Goal: Transaction & Acquisition: Book appointment/travel/reservation

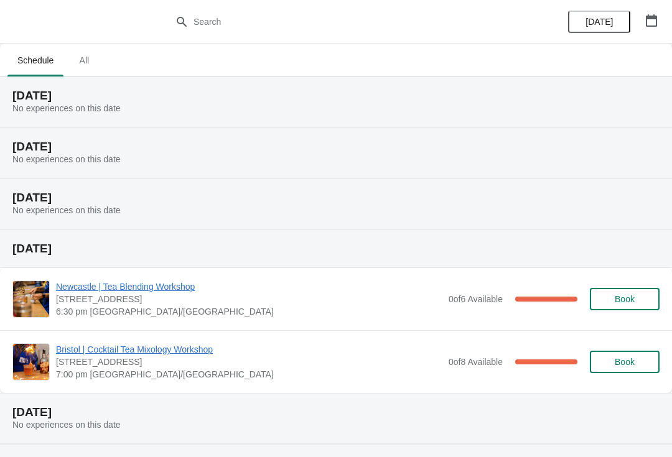
click at [91, 51] on span "All" at bounding box center [83, 60] width 31 height 22
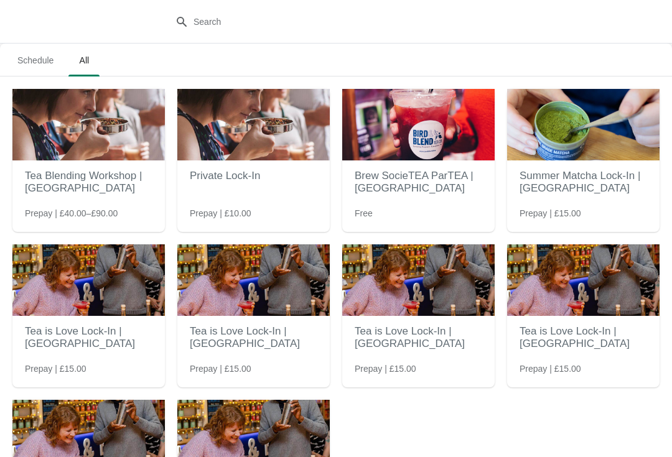
click at [246, 126] on img at bounding box center [253, 125] width 152 height 72
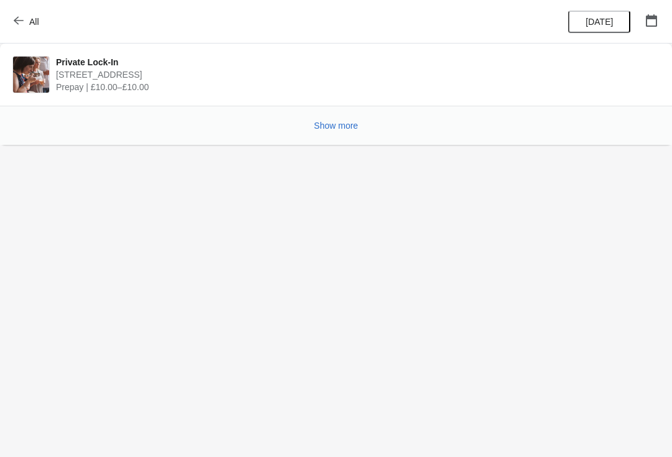
click at [340, 146] on body "All Private Lock-In 23 High Street, Oxford OX1 4AH, UK Prepay | £10.00–£10.00 S…" at bounding box center [336, 228] width 672 height 457
click at [333, 133] on button "Show more" at bounding box center [336, 125] width 54 height 22
click at [350, 134] on button "Show more" at bounding box center [336, 125] width 54 height 22
click at [340, 123] on span "Show more" at bounding box center [336, 126] width 44 height 10
click at [330, 134] on button "Show more" at bounding box center [336, 125] width 54 height 22
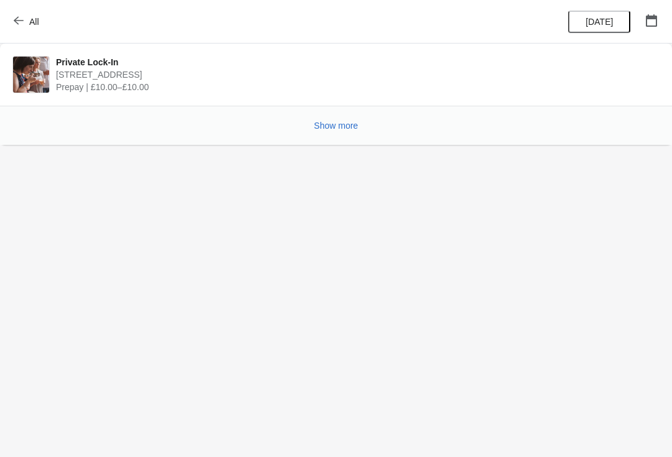
click at [340, 133] on button "Show more" at bounding box center [336, 125] width 54 height 22
click at [641, 25] on button "button" at bounding box center [651, 20] width 22 height 22
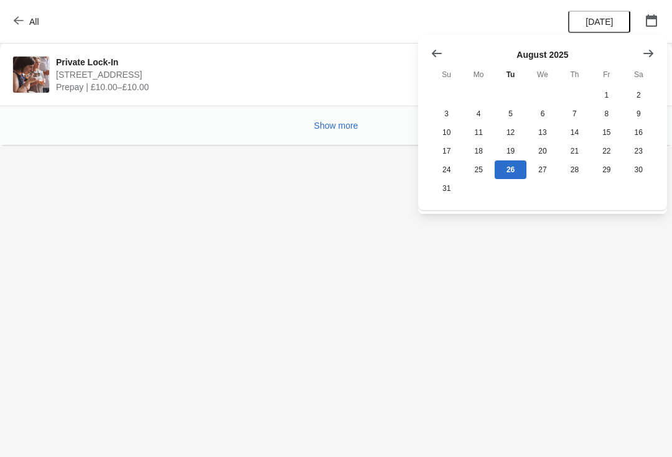
click at [659, 58] on button "Show next month, September 2025" at bounding box center [648, 53] width 22 height 22
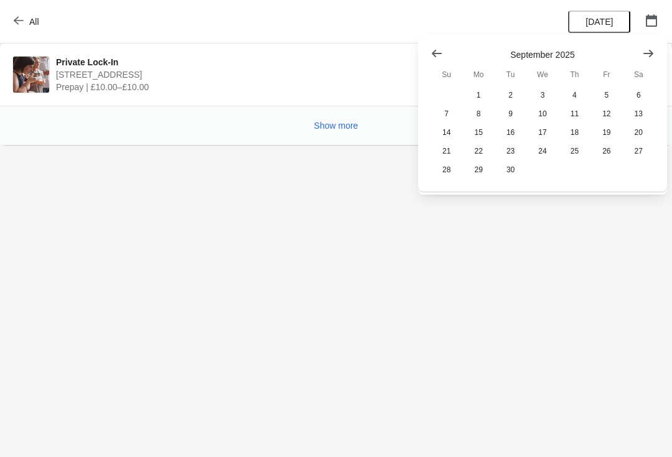
click at [8, 25] on button "All" at bounding box center [27, 22] width 43 height 22
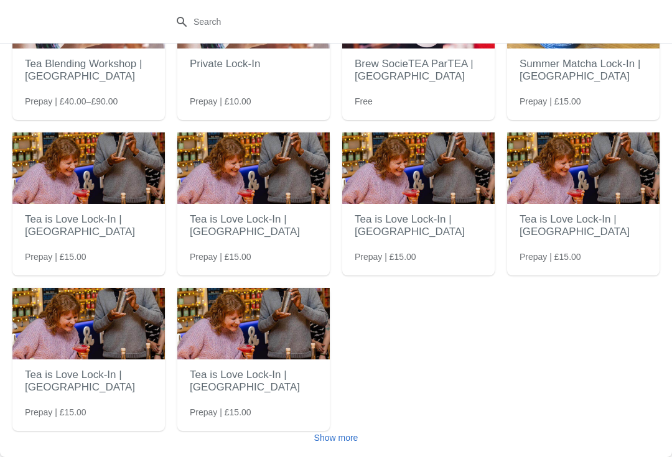
scroll to position [112, 0]
click at [356, 433] on span "Show more" at bounding box center [336, 438] width 44 height 10
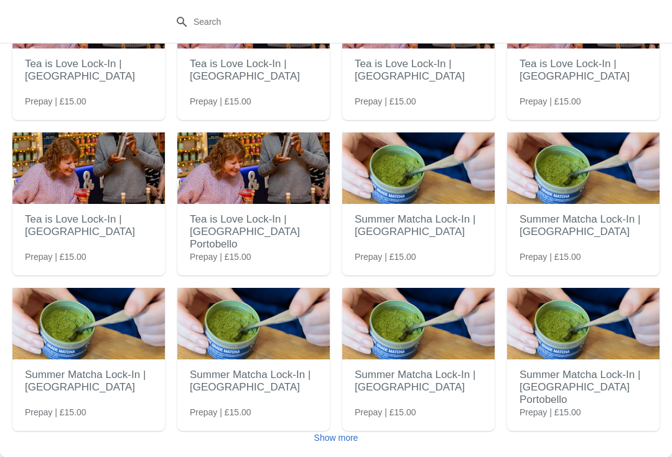
scroll to position [423, 0]
click at [342, 447] on button "Show more" at bounding box center [336, 438] width 54 height 22
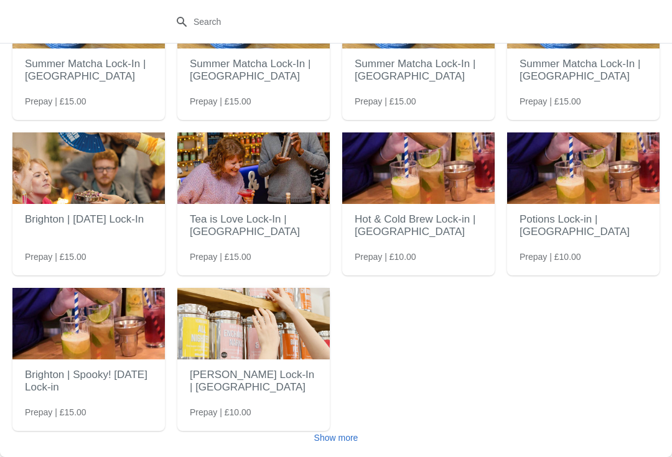
scroll to position [889, 0]
click at [359, 445] on button "Show more" at bounding box center [336, 438] width 54 height 22
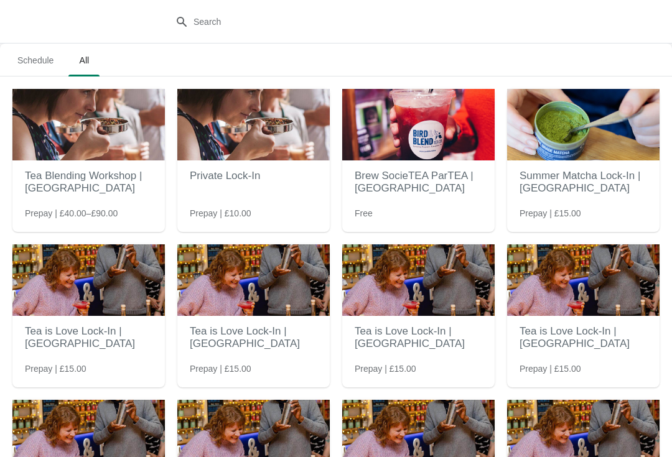
scroll to position [0, 0]
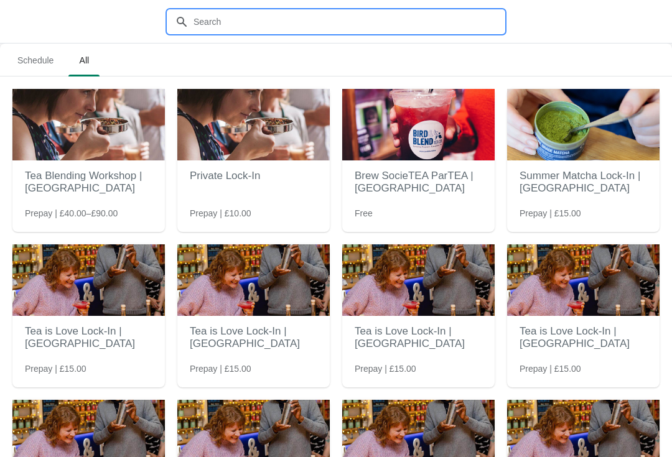
click at [221, 15] on input "text" at bounding box center [348, 22] width 311 height 22
type input "Lock in"
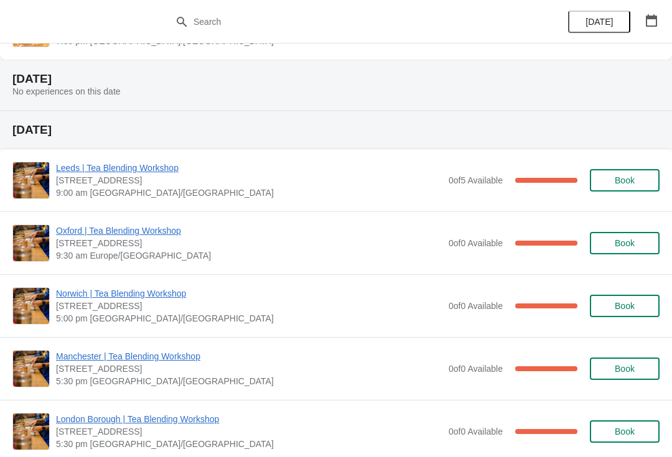
scroll to position [417, 0]
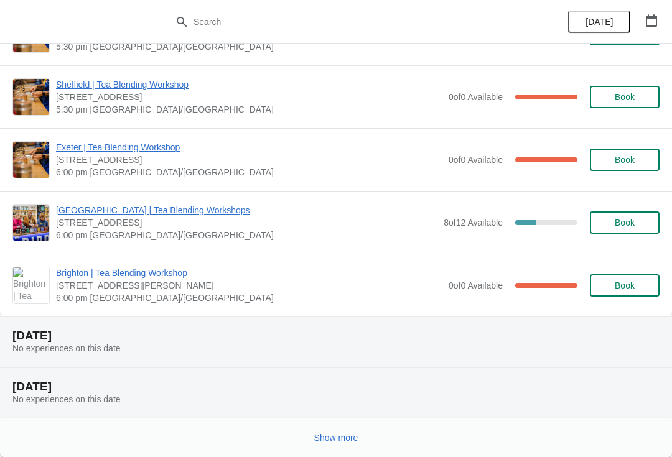
click at [346, 434] on span "Show more" at bounding box center [336, 438] width 44 height 10
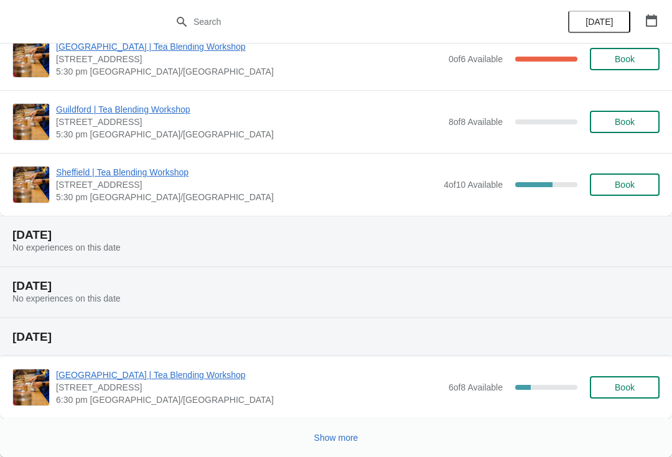
scroll to position [2594, 0]
click at [348, 436] on span "Show more" at bounding box center [336, 438] width 44 height 10
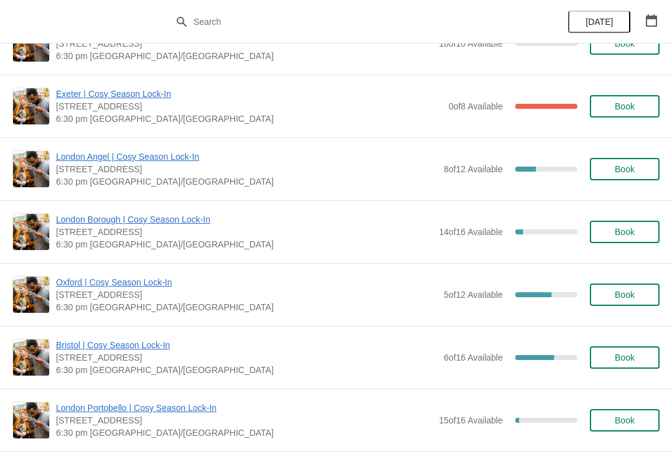
scroll to position [3417, 0]
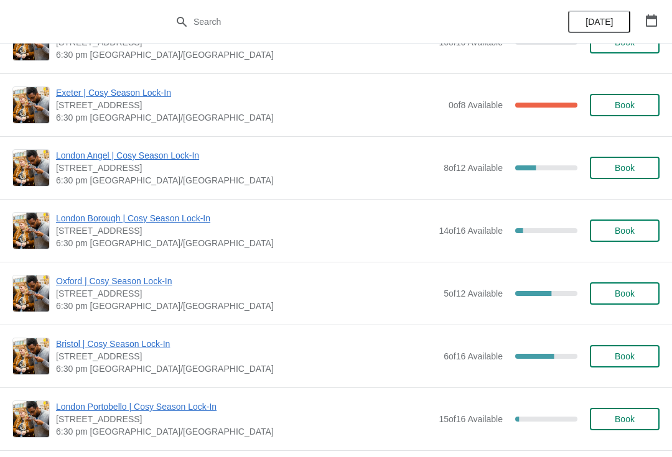
click at [644, 293] on span "Book" at bounding box center [624, 294] width 47 height 10
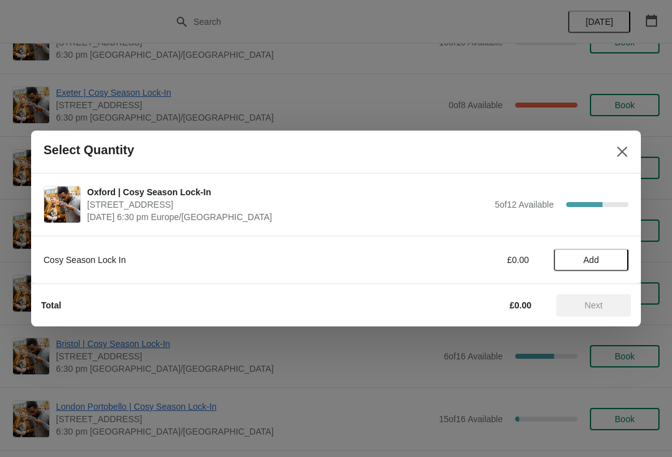
click at [608, 265] on button "Add" at bounding box center [591, 260] width 75 height 22
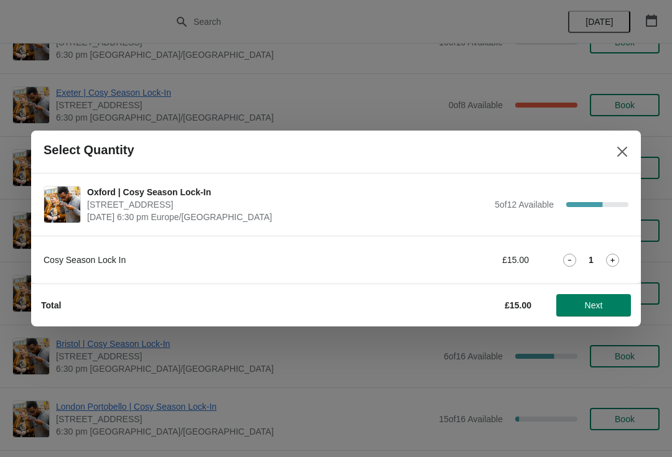
click at [601, 304] on span "Next" at bounding box center [594, 305] width 18 height 10
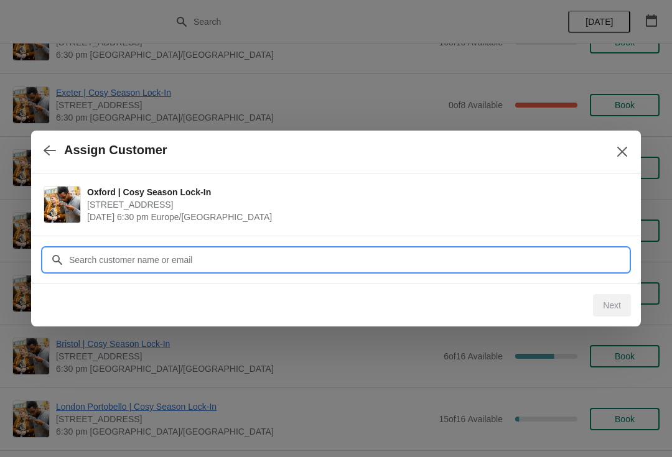
click at [539, 253] on input "Customer" at bounding box center [348, 260] width 560 height 22
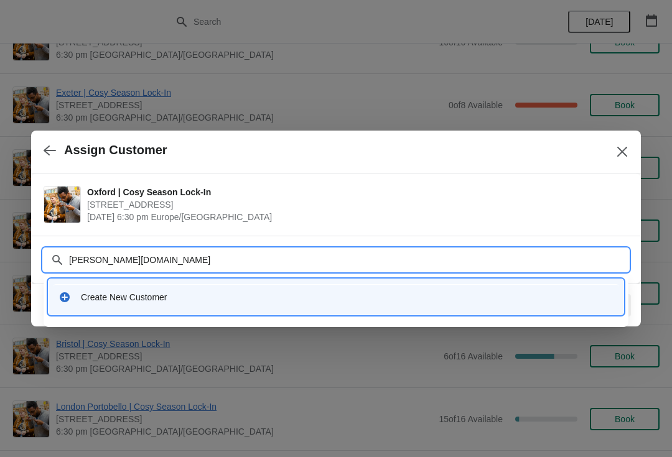
type input "Maggie.pav"
click at [154, 293] on div "Create New Customer" at bounding box center [347, 297] width 532 height 12
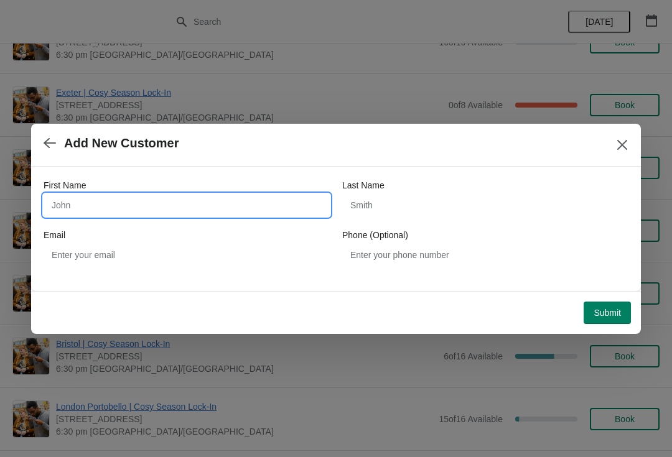
click at [256, 215] on input "First Name" at bounding box center [187, 205] width 286 height 22
type input "Maggie"
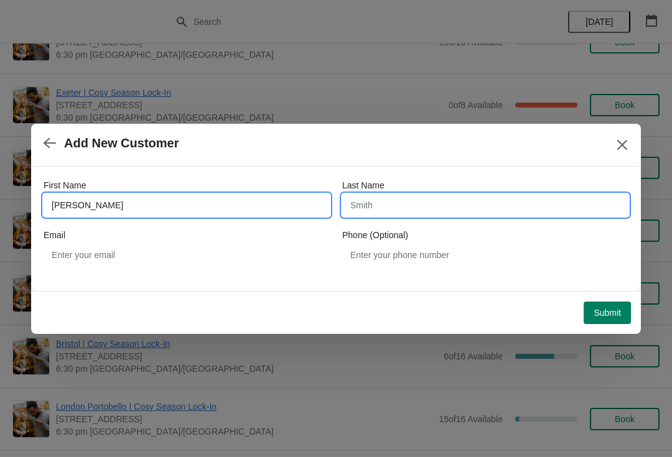
click at [456, 205] on input "Last Name" at bounding box center [485, 205] width 286 height 22
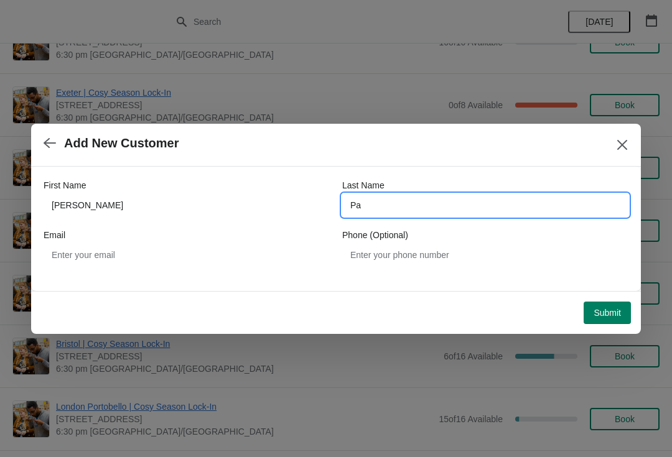
type input "Pav"
click at [52, 137] on icon "button" at bounding box center [50, 143] width 12 height 12
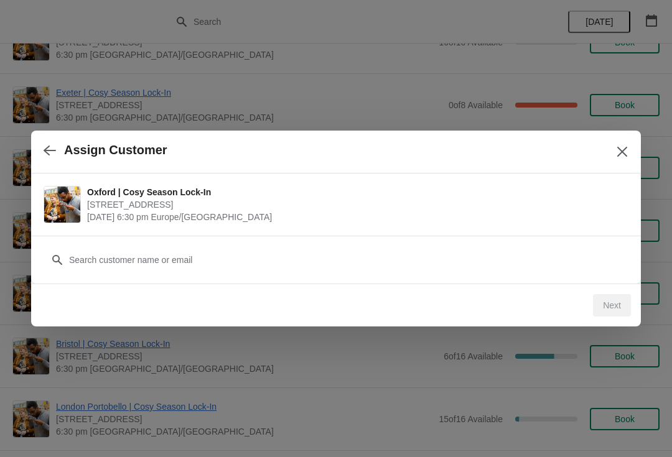
click at [45, 152] on icon "button" at bounding box center [50, 150] width 12 height 12
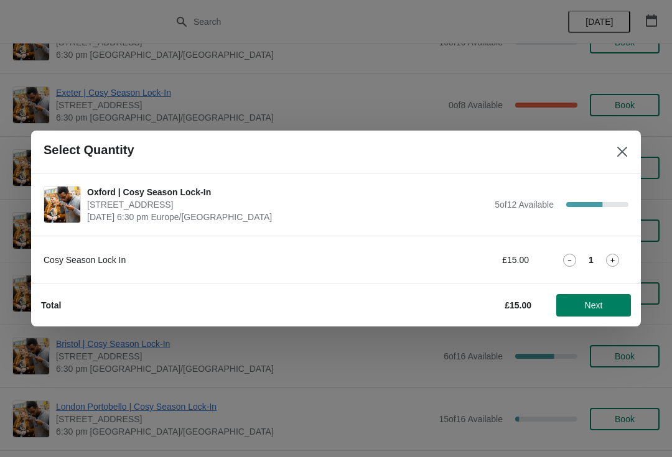
click at [604, 300] on button "Next" at bounding box center [593, 305] width 75 height 22
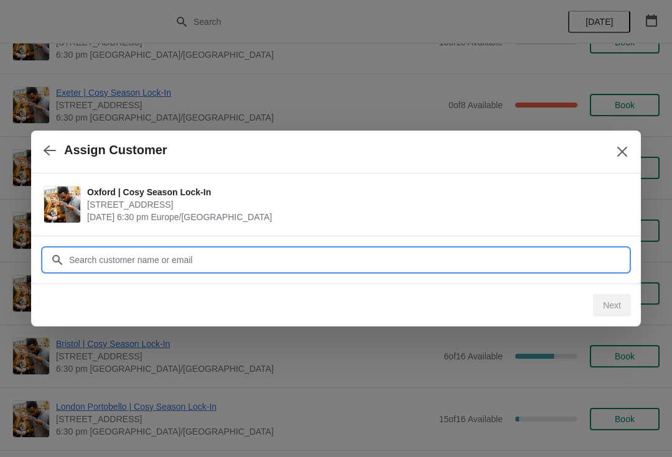
click at [472, 257] on input "Customer" at bounding box center [348, 260] width 560 height 22
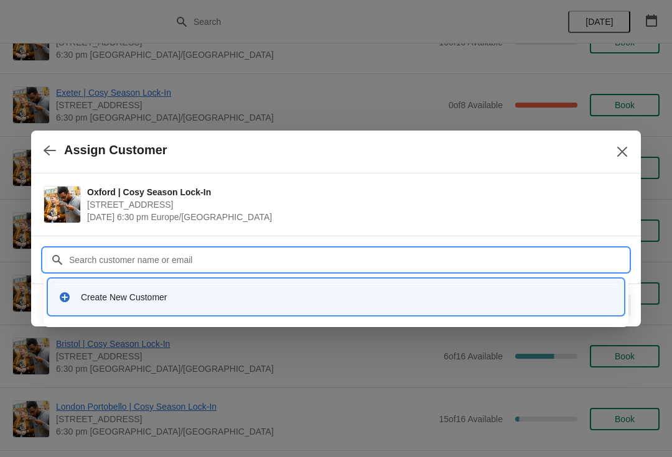
click at [155, 299] on div "Create New Customer" at bounding box center [347, 297] width 532 height 12
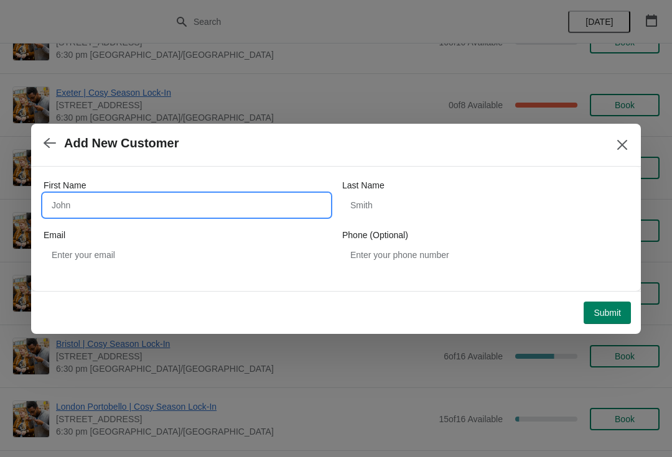
click at [221, 209] on input "First Name" at bounding box center [187, 205] width 286 height 22
type input "[PERSON_NAME]"
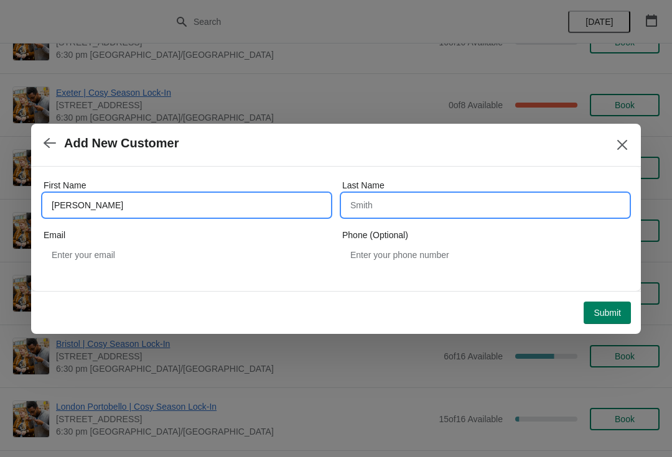
click at [410, 203] on input "Last Name" at bounding box center [485, 205] width 286 height 22
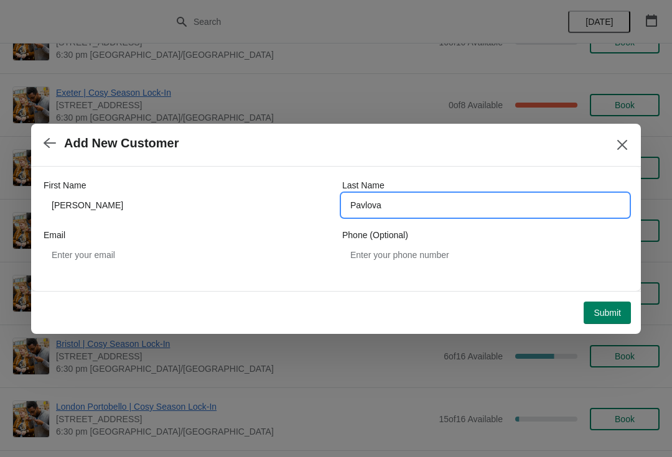
type input "Pavlova"
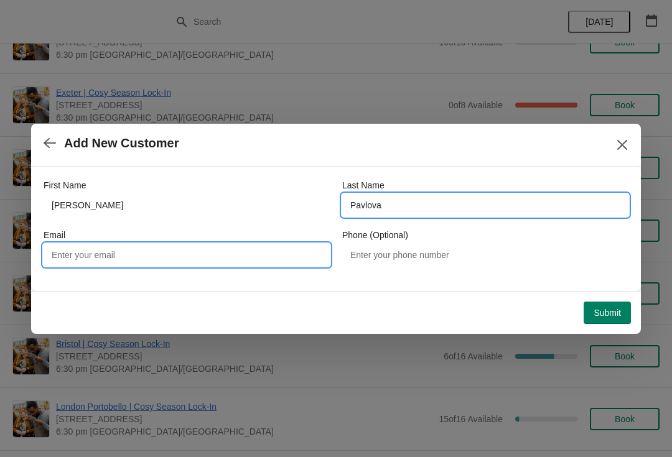
click at [227, 244] on input "Email" at bounding box center [187, 255] width 286 height 22
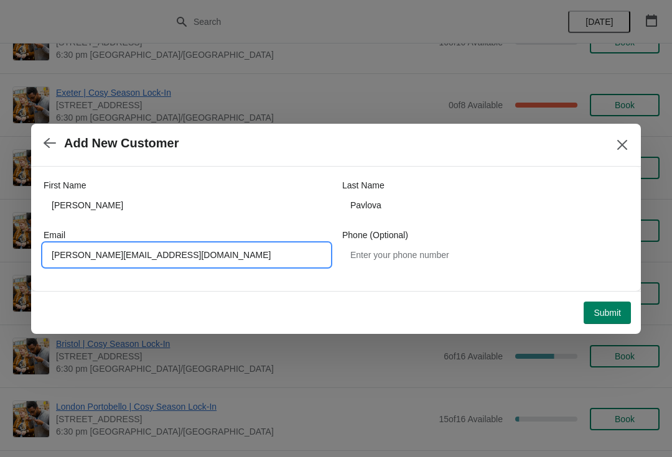
type input "[PERSON_NAME][EMAIL_ADDRESS][DOMAIN_NAME]"
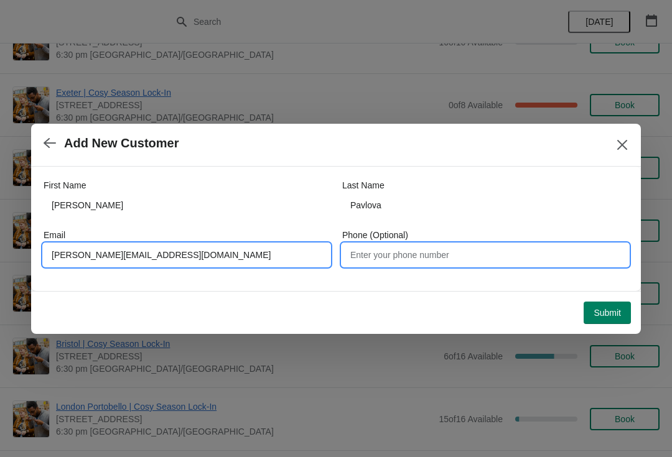
click at [525, 259] on input "Phone (Optional)" at bounding box center [485, 255] width 286 height 22
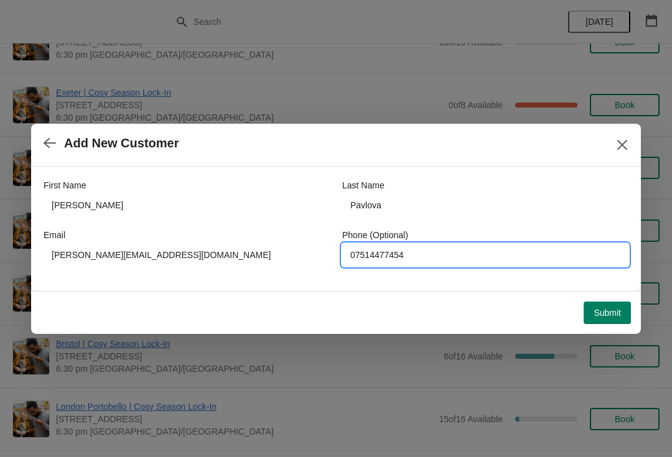
type input "07514477454"
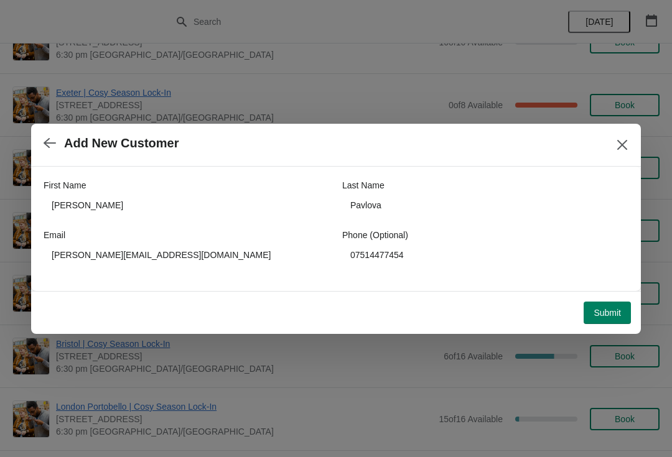
click at [611, 316] on span "Submit" at bounding box center [606, 313] width 27 height 10
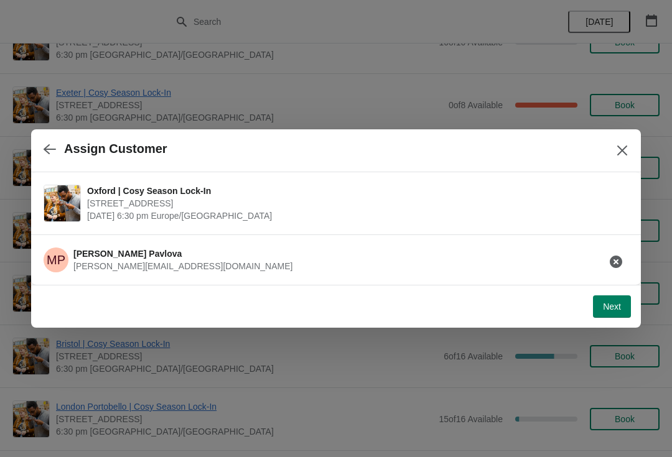
click at [611, 303] on span "Next" at bounding box center [612, 307] width 18 height 10
select select "No"
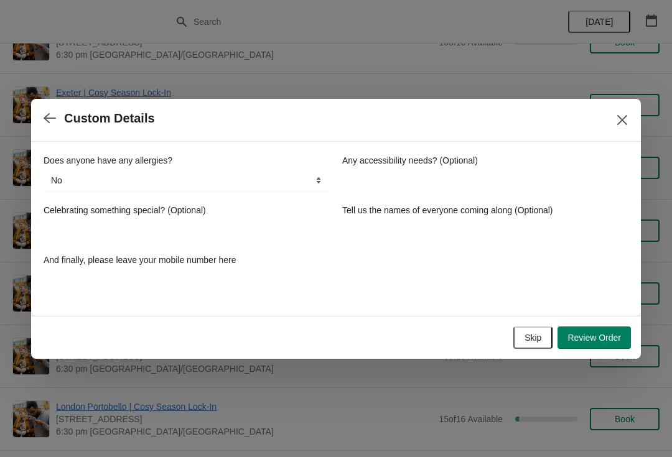
click at [603, 336] on span "Review Order" at bounding box center [593, 338] width 53 height 10
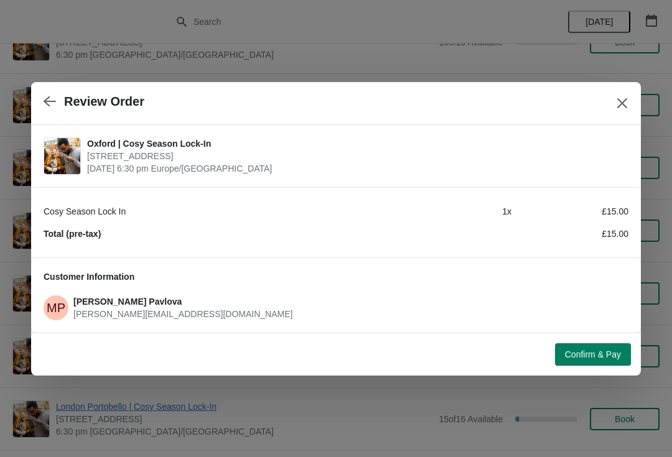
click at [591, 364] on button "Confirm & Pay" at bounding box center [593, 354] width 76 height 22
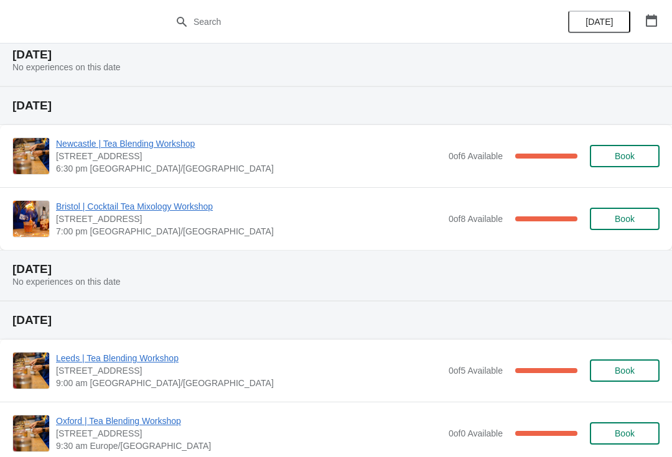
scroll to position [146, 0]
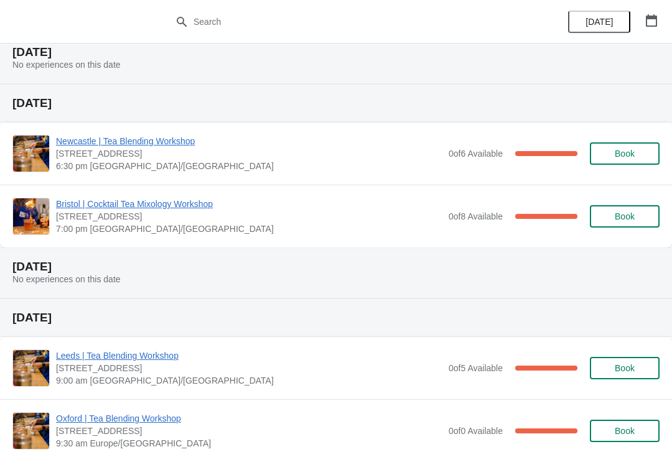
click at [649, 19] on icon "button" at bounding box center [651, 20] width 11 height 12
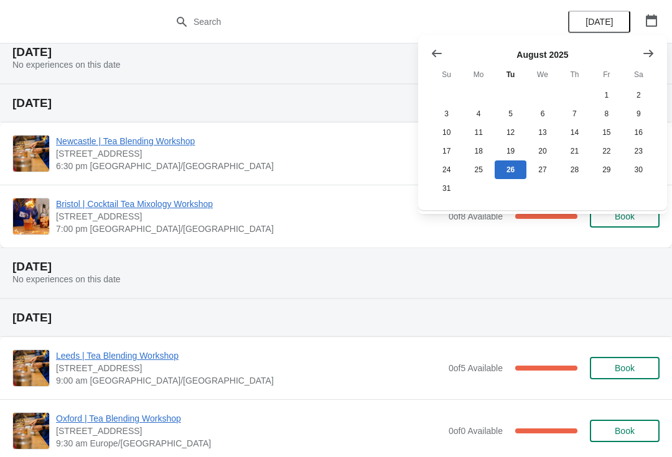
click at [652, 50] on icon "Show next month, September 2025" at bounding box center [648, 53] width 12 height 12
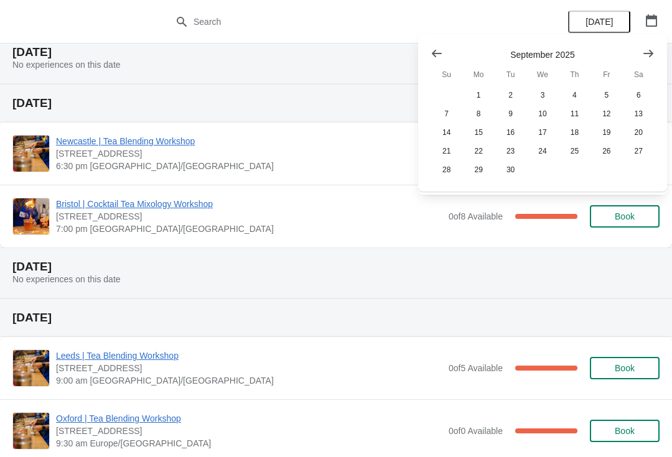
click at [649, 51] on icon "Show next month, October 2025" at bounding box center [648, 53] width 12 height 12
click at [477, 130] on button "13" at bounding box center [478, 132] width 32 height 19
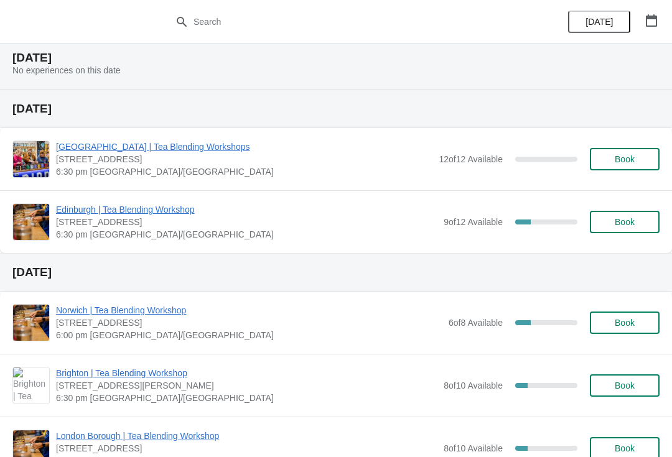
scroll to position [110, 0]
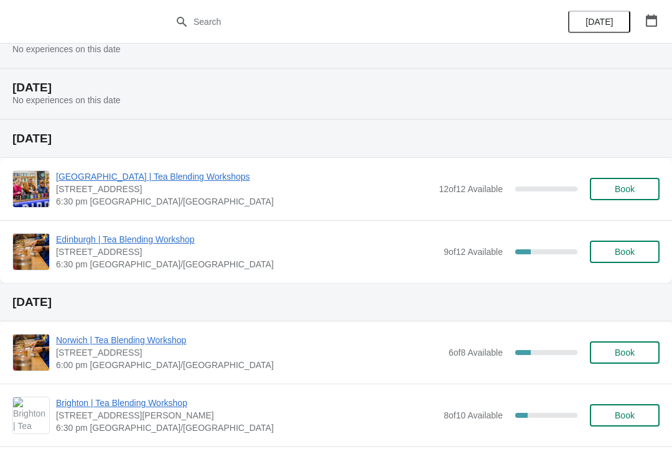
click at [667, 12] on div "[DATE]" at bounding box center [613, 22] width 118 height 44
click at [654, 20] on icon "button" at bounding box center [651, 20] width 12 height 12
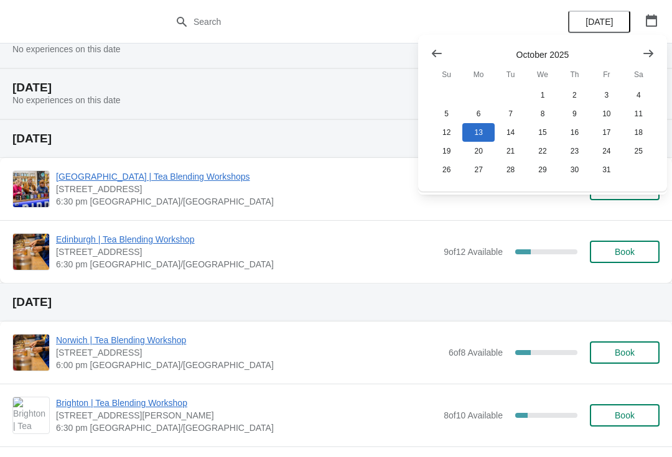
click at [439, 55] on icon "Show previous month, September 2025" at bounding box center [436, 53] width 12 height 12
click at [649, 55] on icon "Show next month, October 2025" at bounding box center [648, 53] width 12 height 12
click at [650, 60] on button "Show next month, November 2025" at bounding box center [648, 53] width 22 height 22
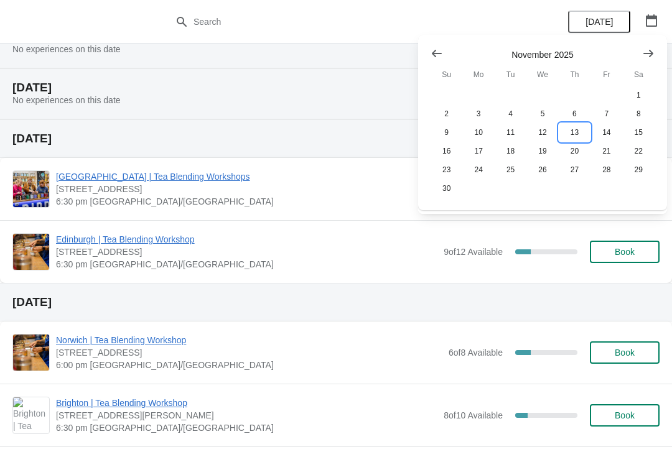
click at [574, 133] on button "13" at bounding box center [574, 132] width 32 height 19
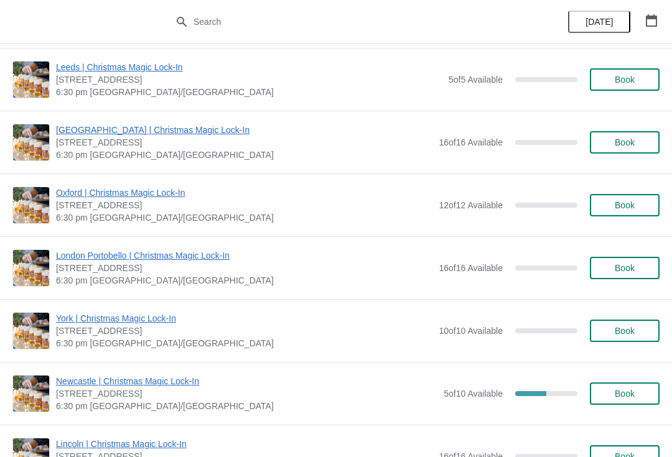
scroll to position [795, 0]
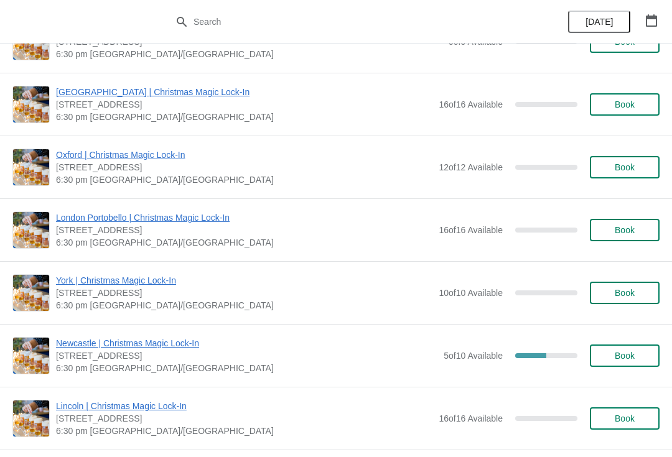
click at [623, 164] on span "Book" at bounding box center [624, 167] width 20 height 10
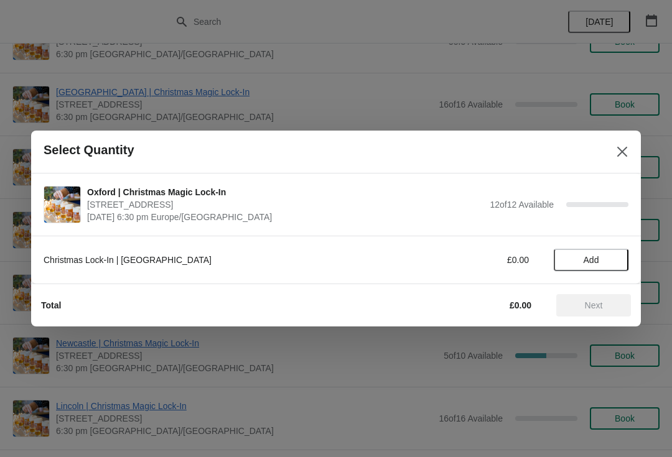
click at [603, 257] on span "Add" at bounding box center [591, 260] width 52 height 10
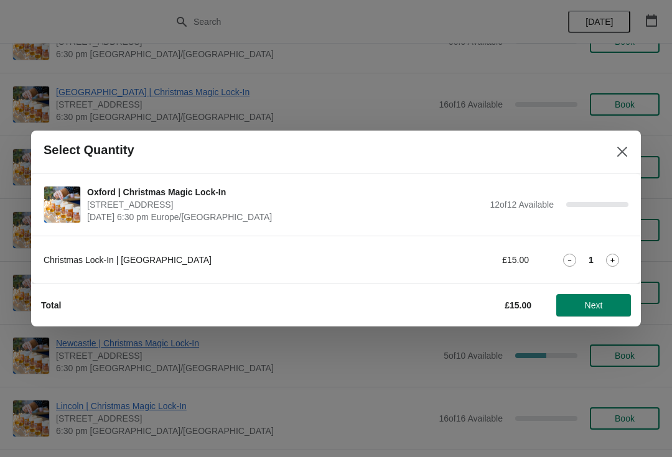
click at [608, 256] on icon at bounding box center [612, 260] width 13 height 13
click at [605, 307] on span "Next" at bounding box center [593, 305] width 55 height 10
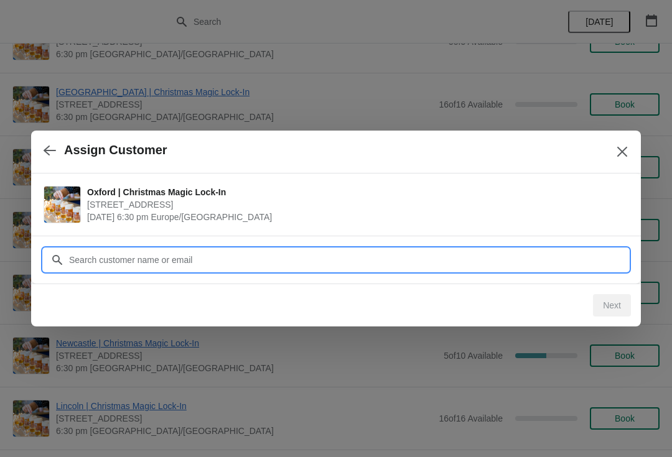
click at [507, 255] on input "Customer" at bounding box center [348, 260] width 560 height 22
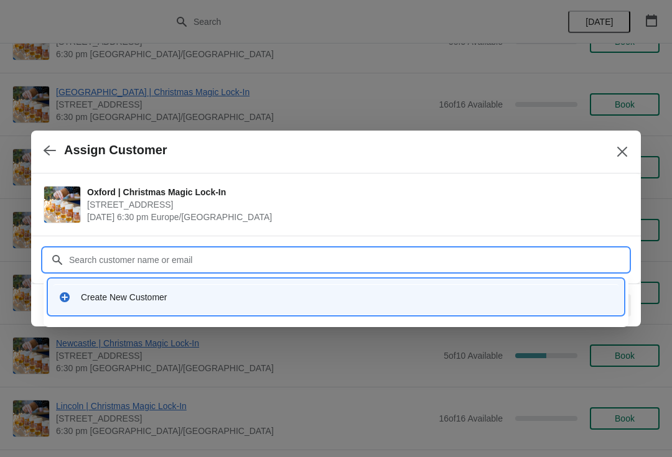
click at [253, 294] on div "Create New Customer" at bounding box center [347, 297] width 532 height 12
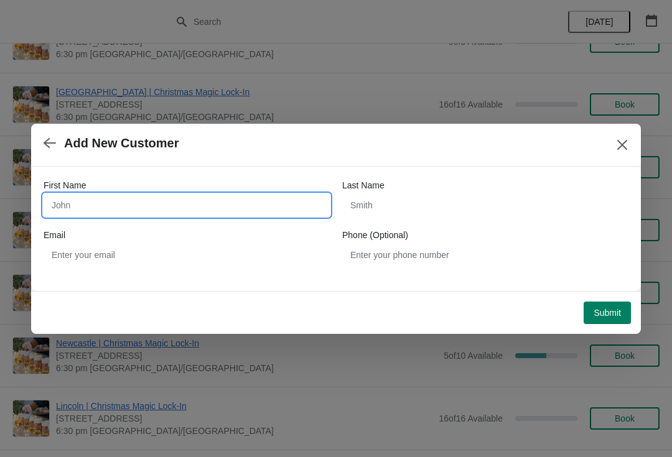
click at [275, 197] on input "First Name" at bounding box center [187, 205] width 286 height 22
type input "[PERSON_NAME]"
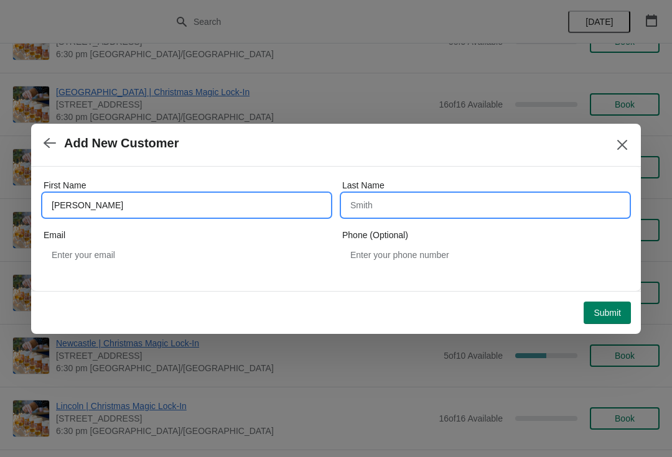
click at [407, 203] on input "Last Name" at bounding box center [485, 205] width 286 height 22
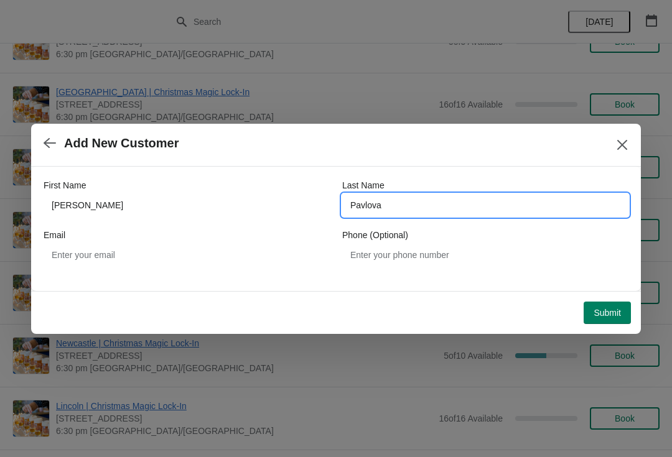
type input "Pavlova"
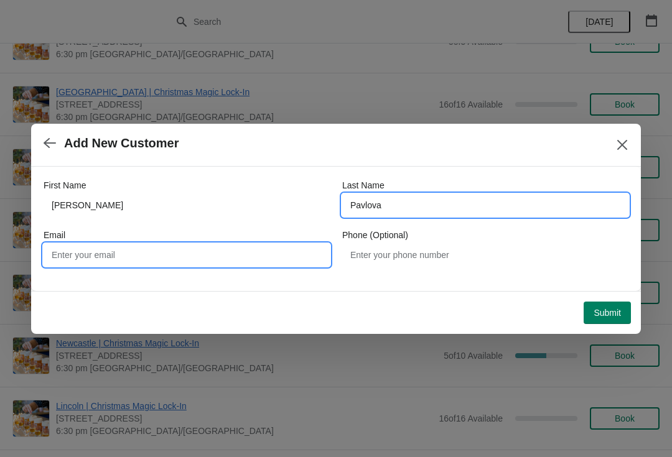
click at [91, 254] on input "Email" at bounding box center [187, 255] width 286 height 22
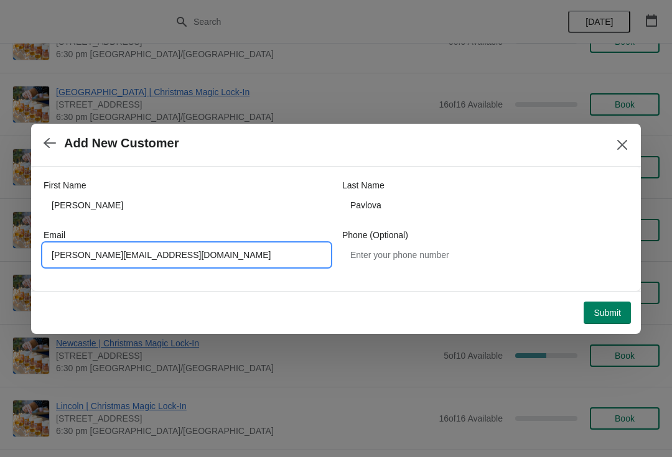
type input "[PERSON_NAME][EMAIL_ADDRESS][DOMAIN_NAME]"
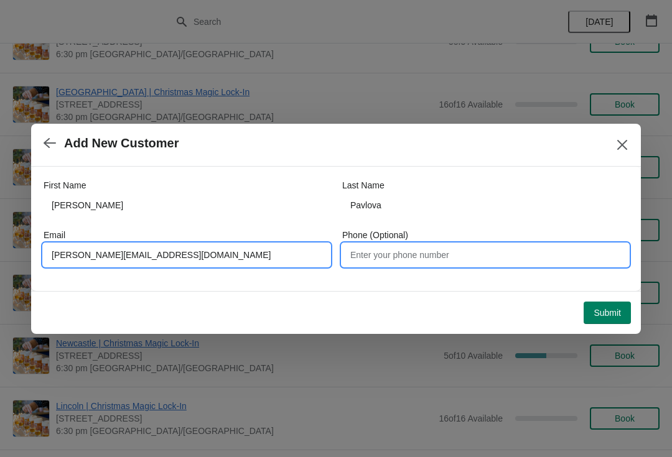
click at [498, 259] on input "Phone (Optional)" at bounding box center [485, 255] width 286 height 22
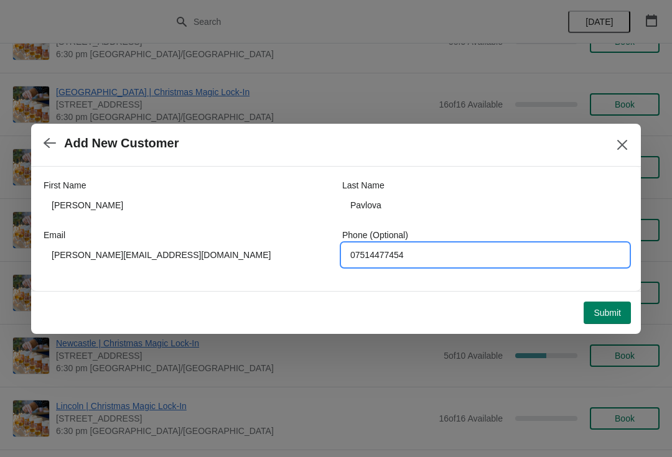
type input "07514477454"
click at [611, 308] on span "Submit" at bounding box center [606, 313] width 27 height 10
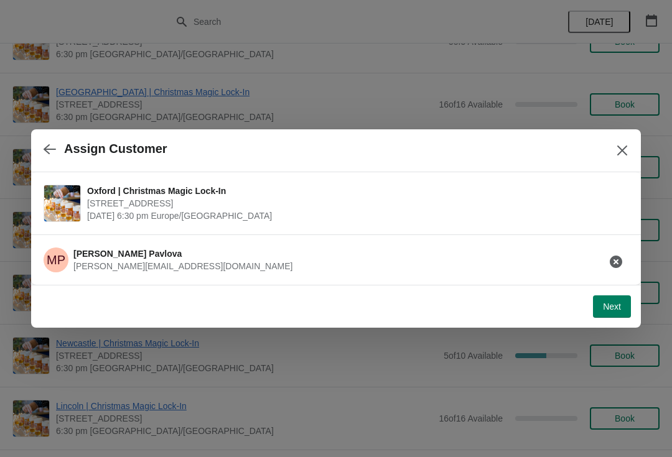
click at [599, 314] on button "Next" at bounding box center [612, 306] width 38 height 22
select select "No"
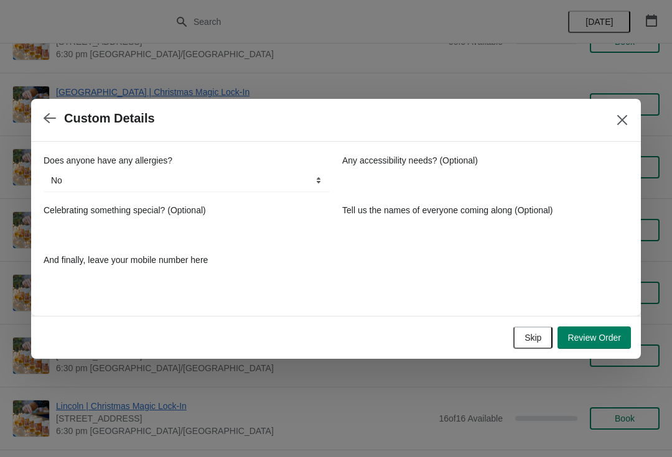
click at [591, 336] on span "Review Order" at bounding box center [593, 338] width 53 height 10
